Goal: Task Accomplishment & Management: Complete application form

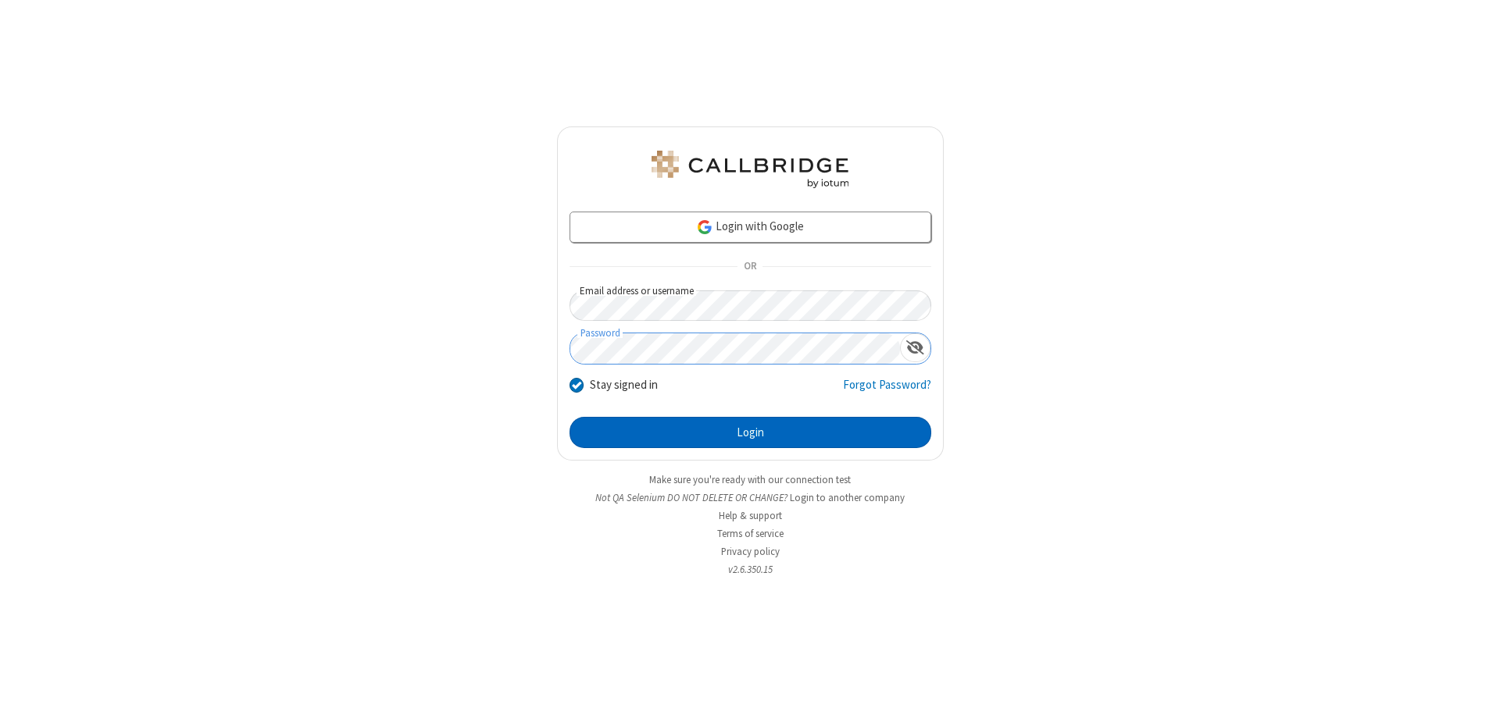
click at [750, 433] on button "Login" at bounding box center [750, 432] width 362 height 31
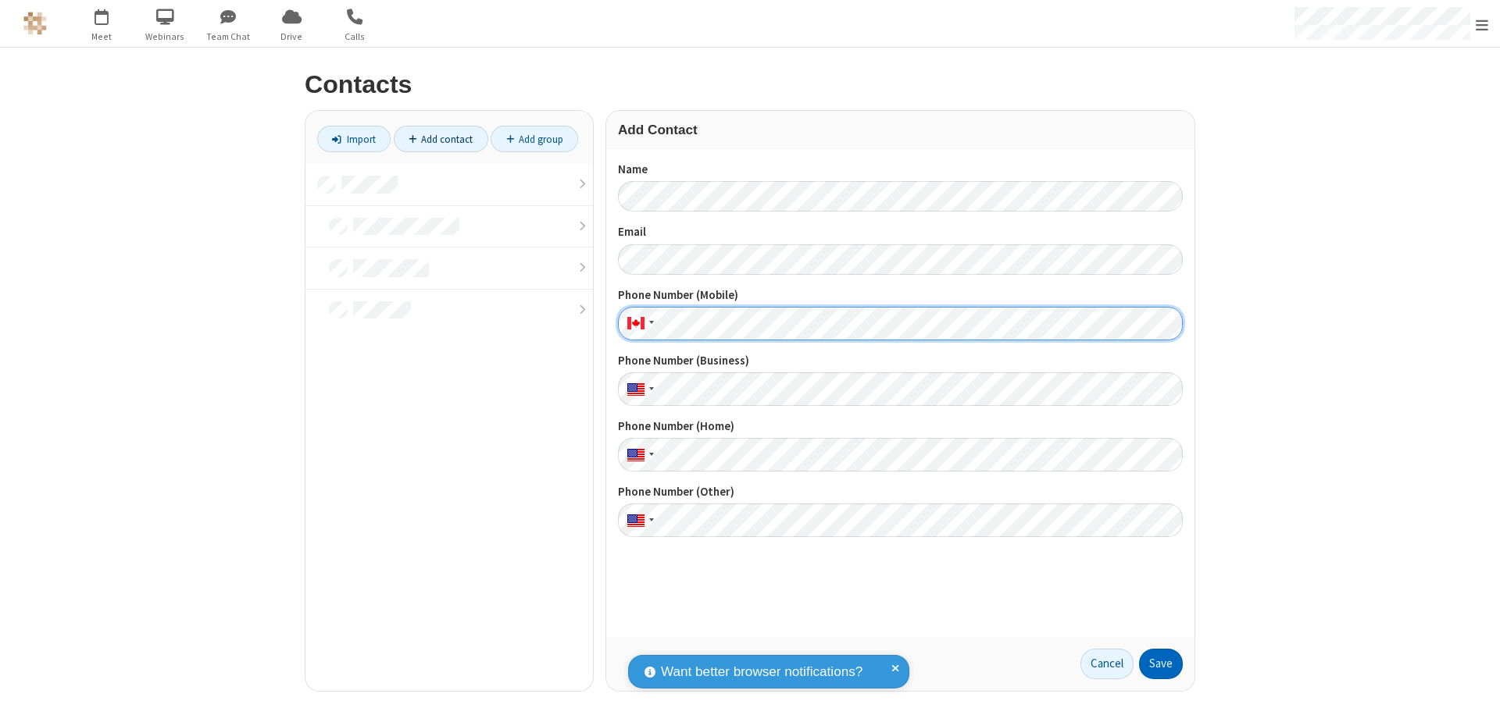
click at [1161, 664] on button "Save" at bounding box center [1161, 664] width 44 height 31
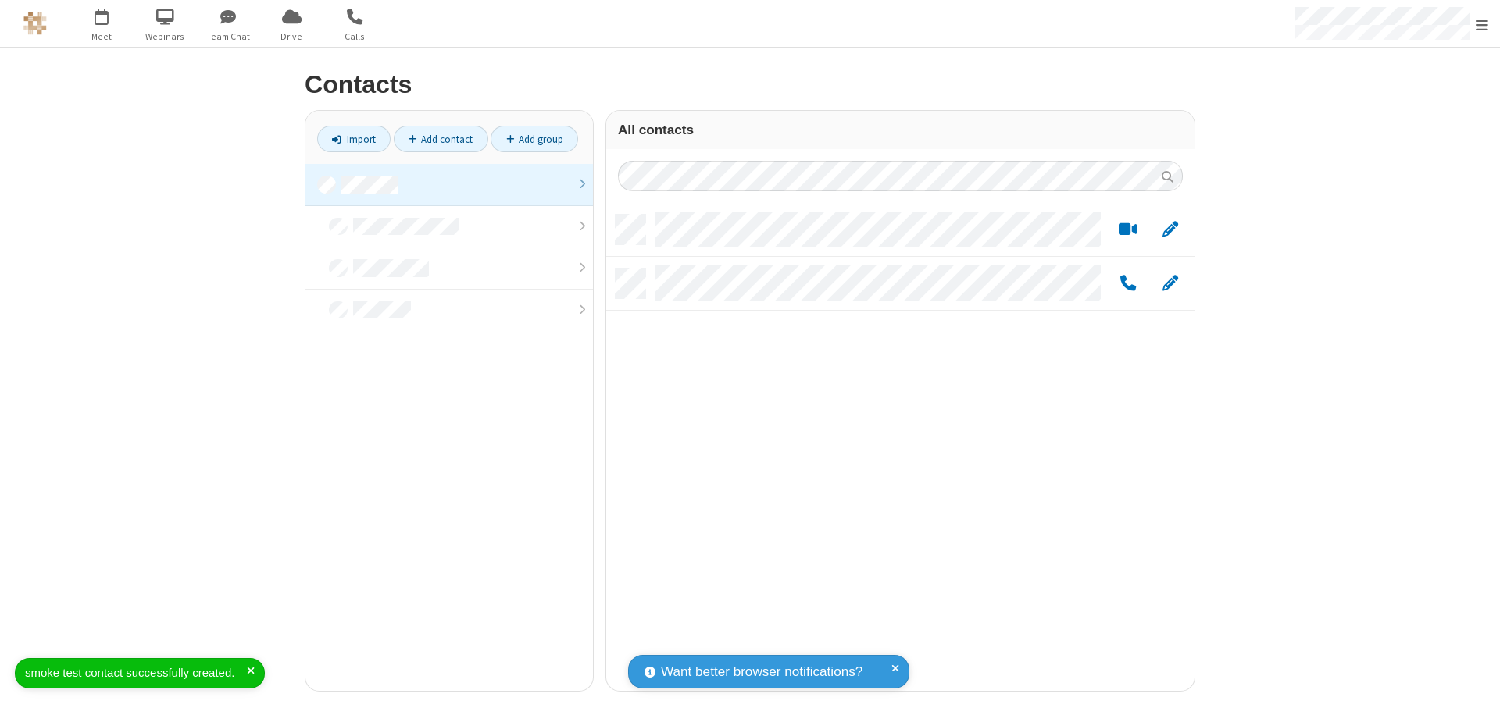
scroll to position [476, 576]
